Goal: Find specific page/section: Find specific page/section

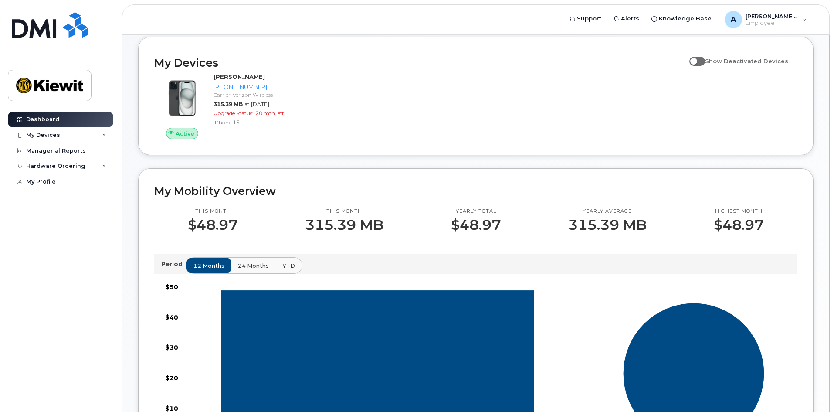
scroll to position [305, 0]
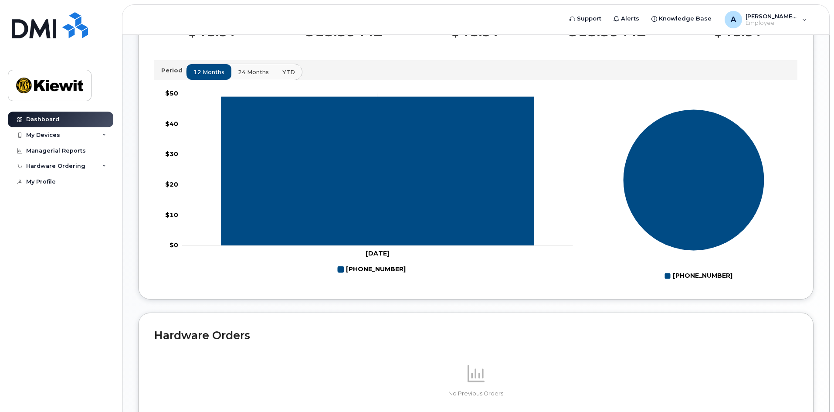
drag, startPoint x: 320, startPoint y: 227, endPoint x: 298, endPoint y: 266, distance: 44.8
click at [298, 267] on rect at bounding box center [366, 185] width 425 height 196
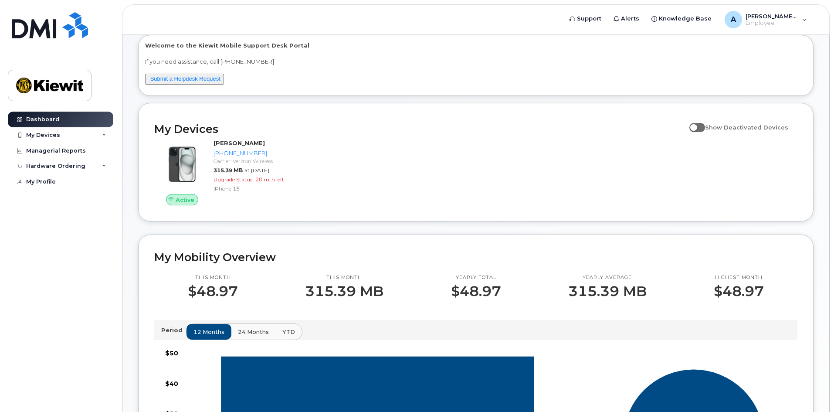
scroll to position [0, 0]
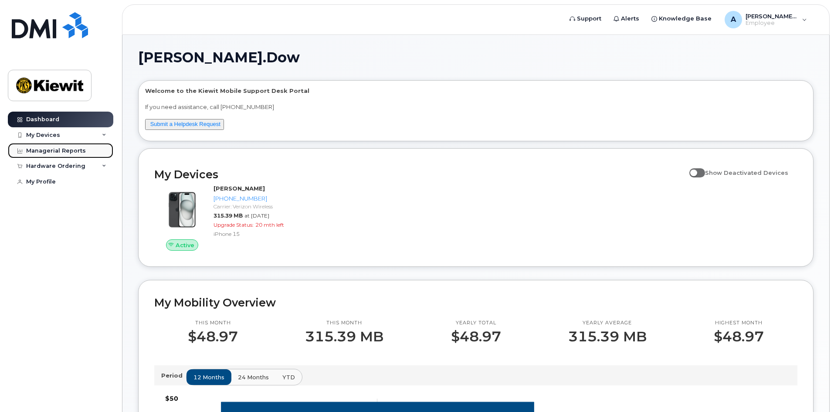
click at [87, 155] on link "Managerial Reports" at bounding box center [60, 151] width 105 height 16
click at [50, 134] on div "My Devices" at bounding box center [43, 135] width 34 height 7
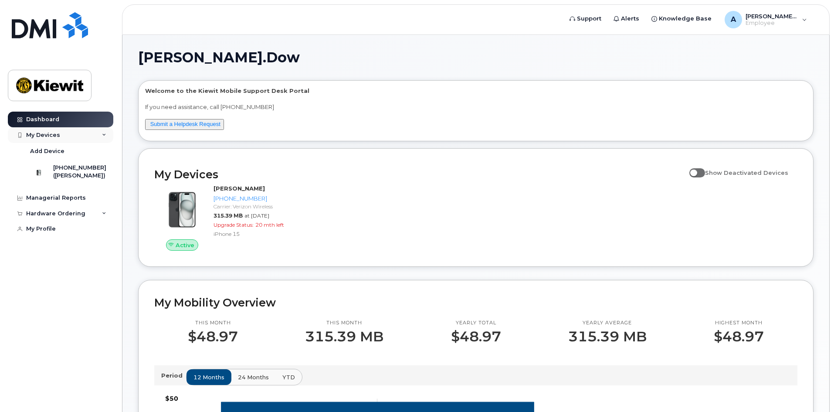
click at [50, 134] on div "My Devices" at bounding box center [43, 135] width 34 height 7
click at [74, 162] on div "Hardware Ordering" at bounding box center [60, 166] width 105 height 16
click at [72, 162] on div "Hardware Ordering" at bounding box center [55, 165] width 59 height 7
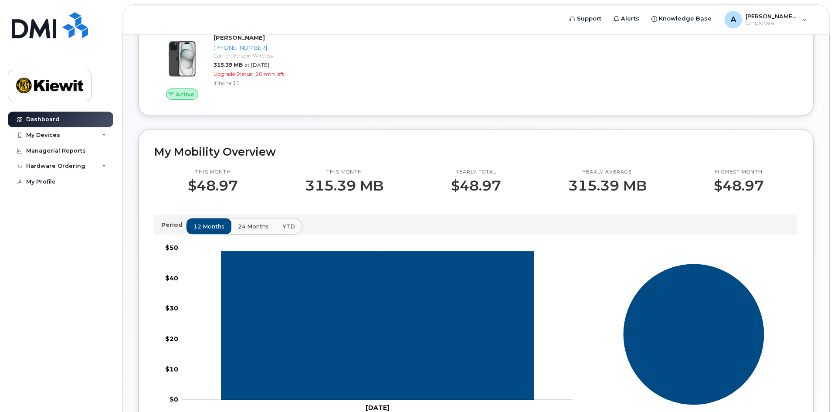
scroll to position [166, 0]
